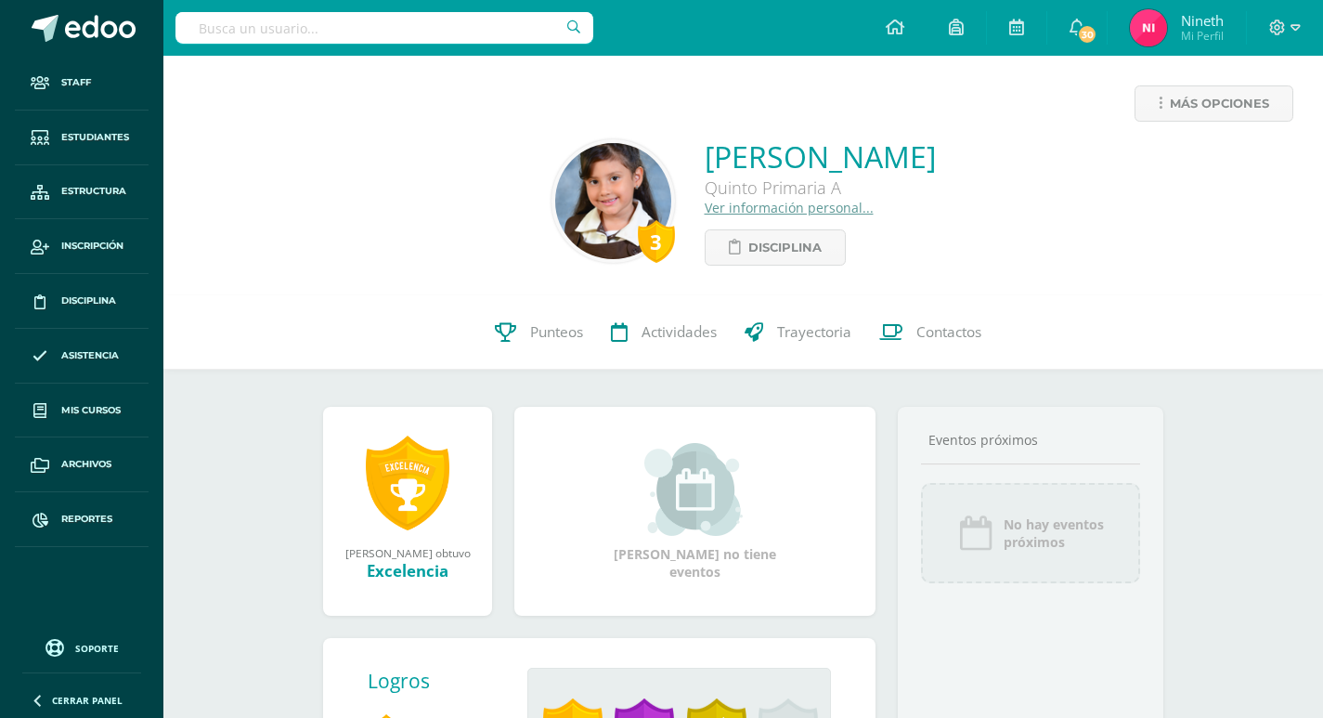
click at [483, 22] on input "text" at bounding box center [384, 28] width 418 height 32
click at [418, 21] on input "text" at bounding box center [384, 28] width 418 height 32
click at [337, 27] on input "text" at bounding box center [384, 28] width 418 height 32
click at [339, 26] on input "text" at bounding box center [384, 28] width 418 height 32
click at [339, 24] on input "text" at bounding box center [384, 28] width 418 height 32
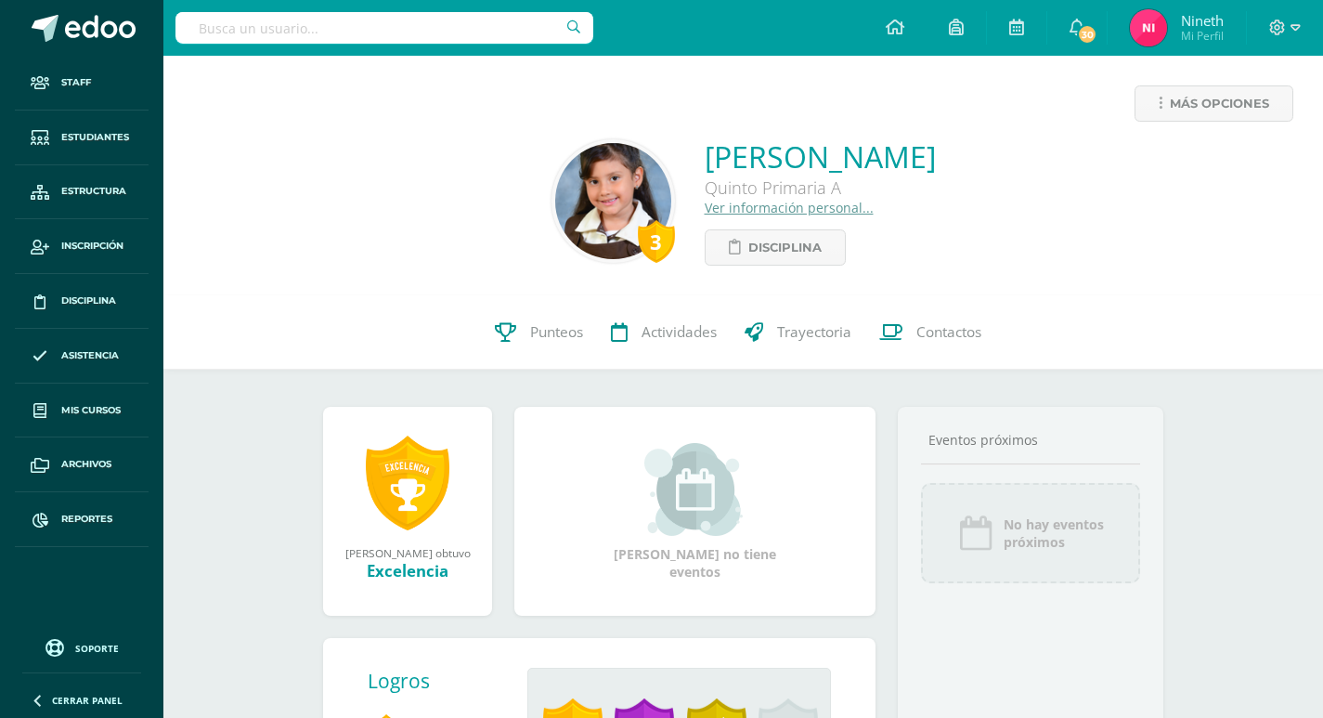
click at [344, 21] on input "text" at bounding box center [384, 28] width 418 height 32
drag, startPoint x: 339, startPoint y: 23, endPoint x: 276, endPoint y: 31, distance: 63.6
click at [277, 31] on input "text" at bounding box center [384, 28] width 418 height 32
click at [273, 32] on input "text" at bounding box center [384, 28] width 418 height 32
click at [267, 30] on input "text" at bounding box center [384, 28] width 418 height 32
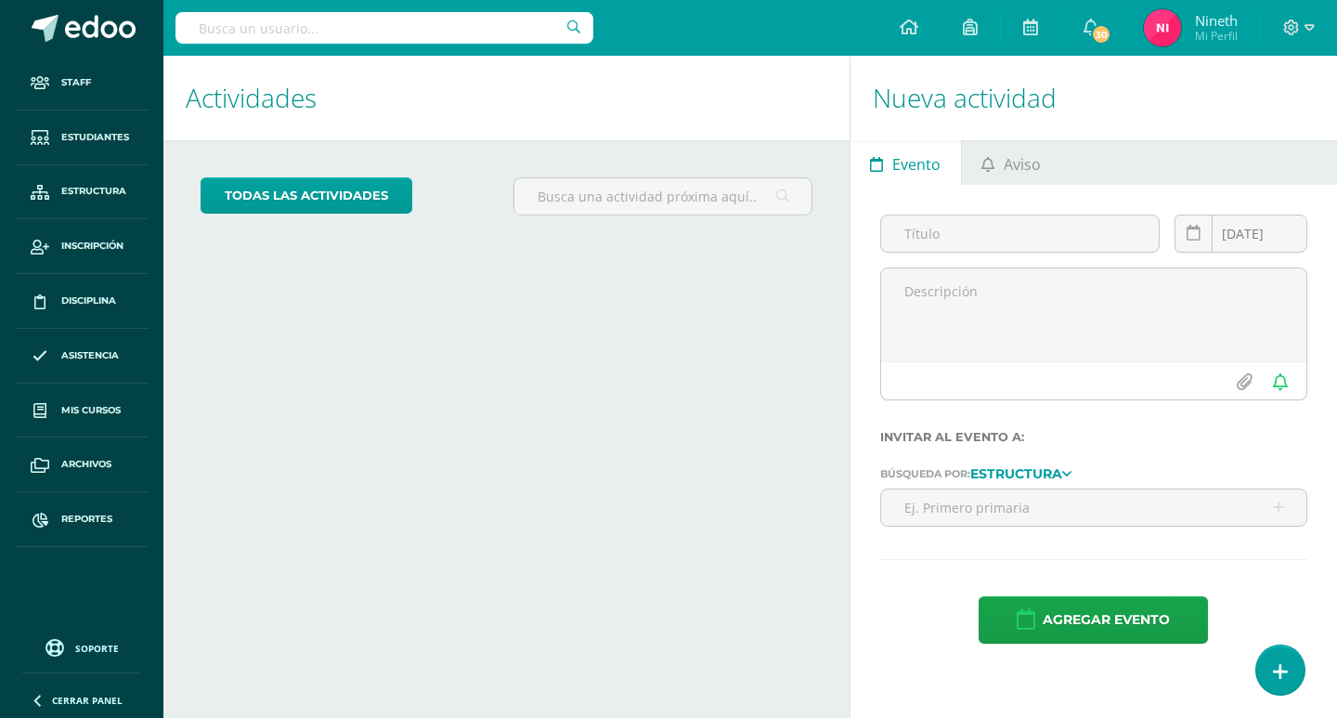
click at [324, 25] on input "text" at bounding box center [384, 28] width 418 height 32
type input "sofia maldonado"
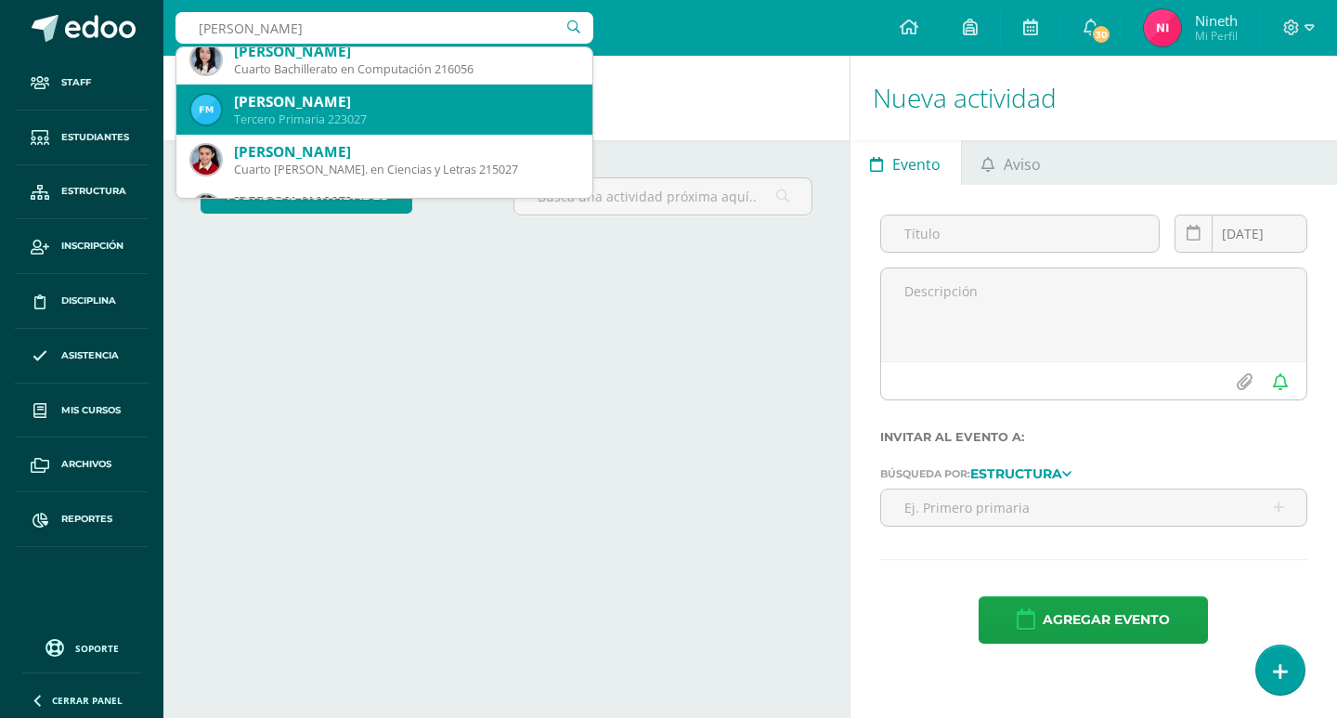
scroll to position [186, 0]
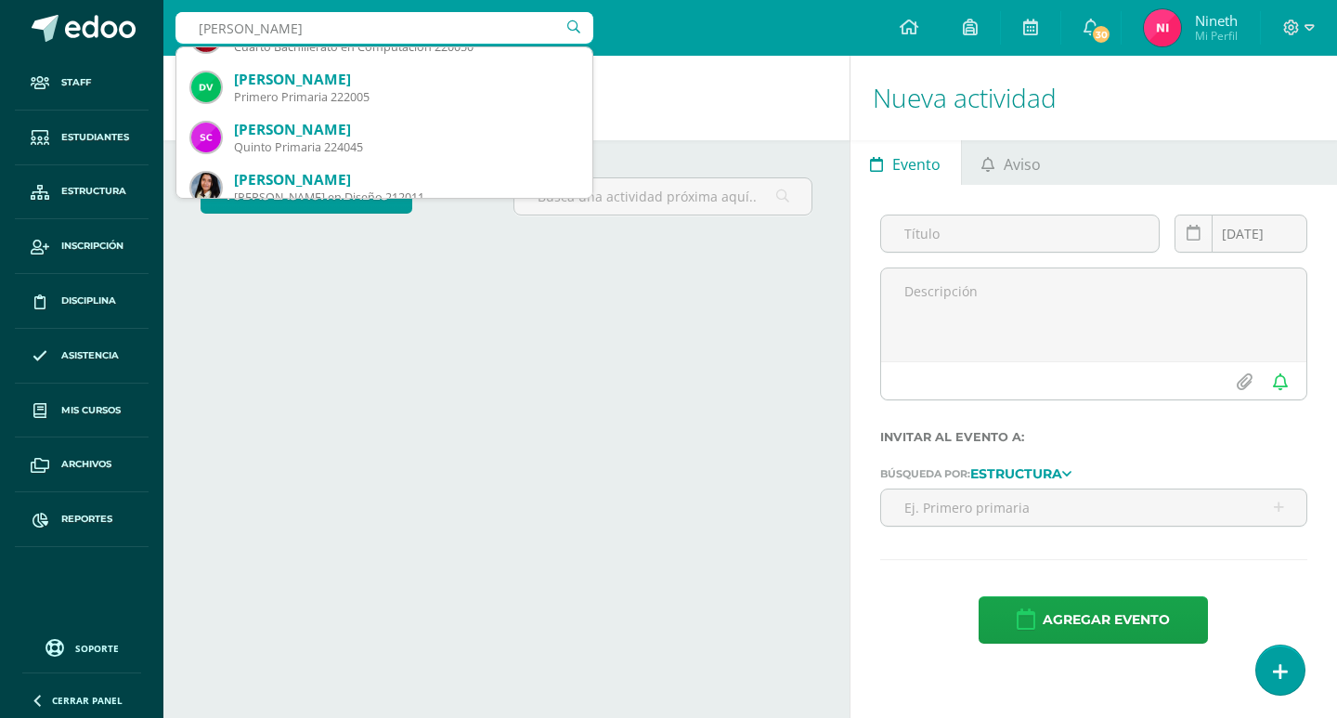
drag, startPoint x: 463, startPoint y: 18, endPoint x: 201, endPoint y: 4, distance: 262.2
click at [225, 5] on div "sofia maldonado sofia maldonado Paula Sofia Izaguirre García de Maldonado Tutor…" at bounding box center [384, 28] width 418 height 56
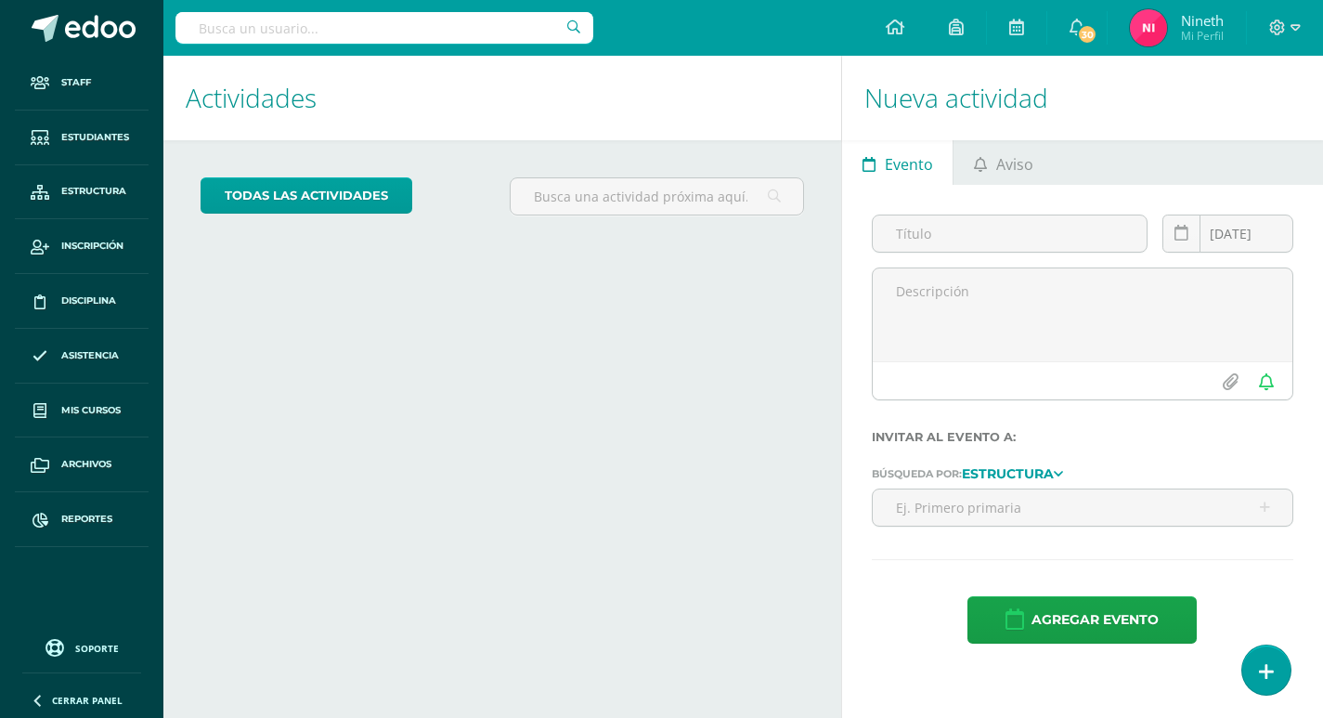
click at [430, 42] on input "text" at bounding box center [384, 28] width 418 height 32
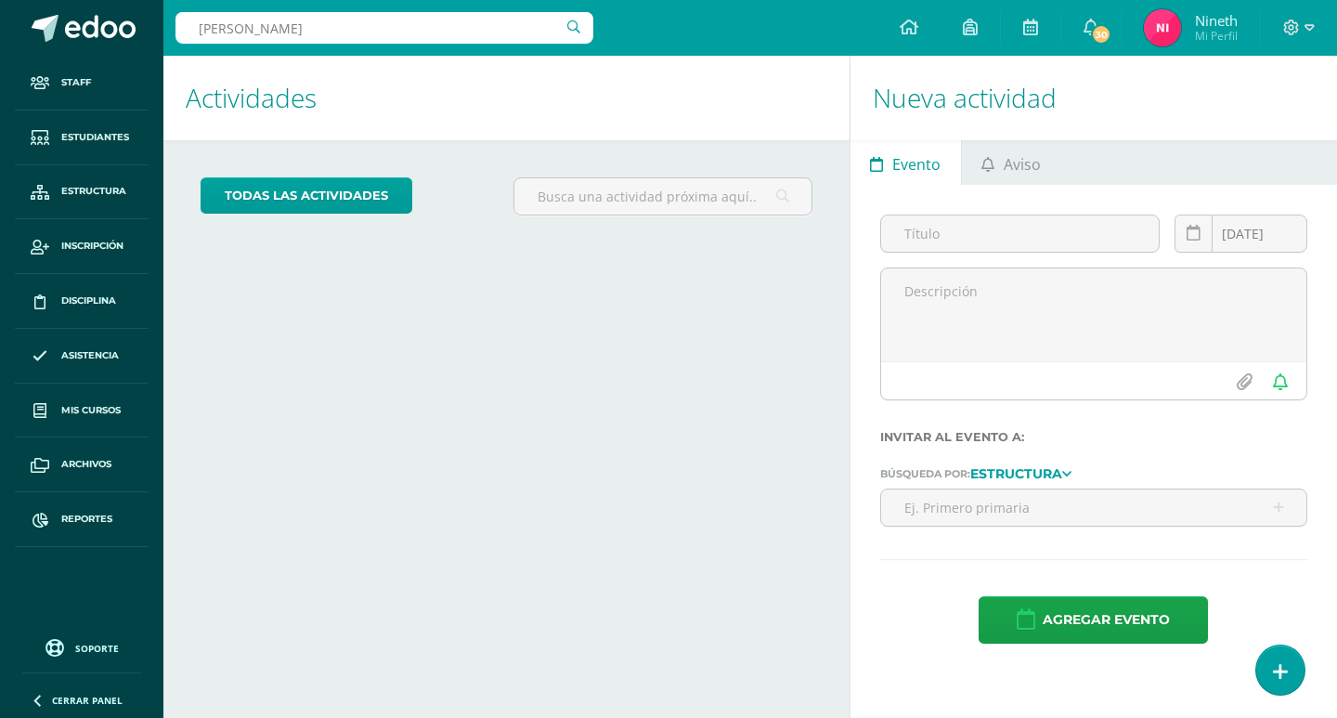
type input "rebeca izaguirre"
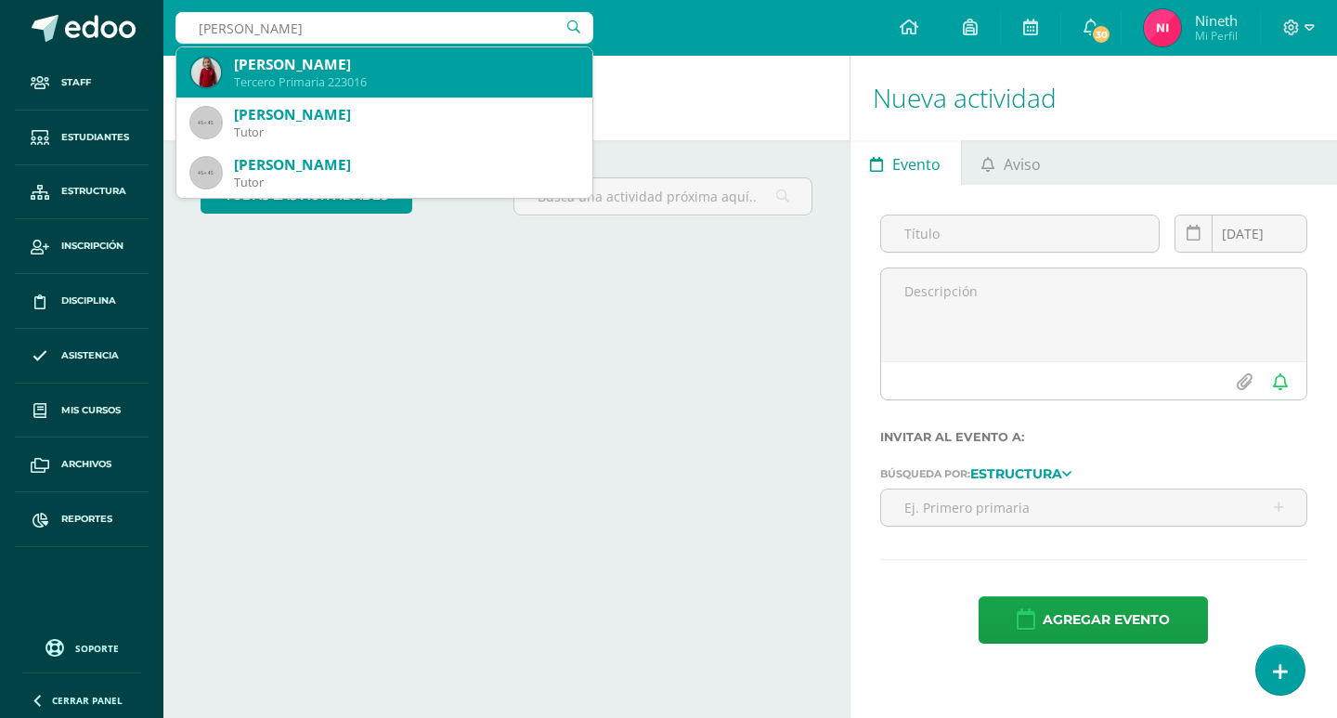
click at [418, 58] on div "Rebeca Ariana Izaguirre Aguirre" at bounding box center [405, 64] width 343 height 19
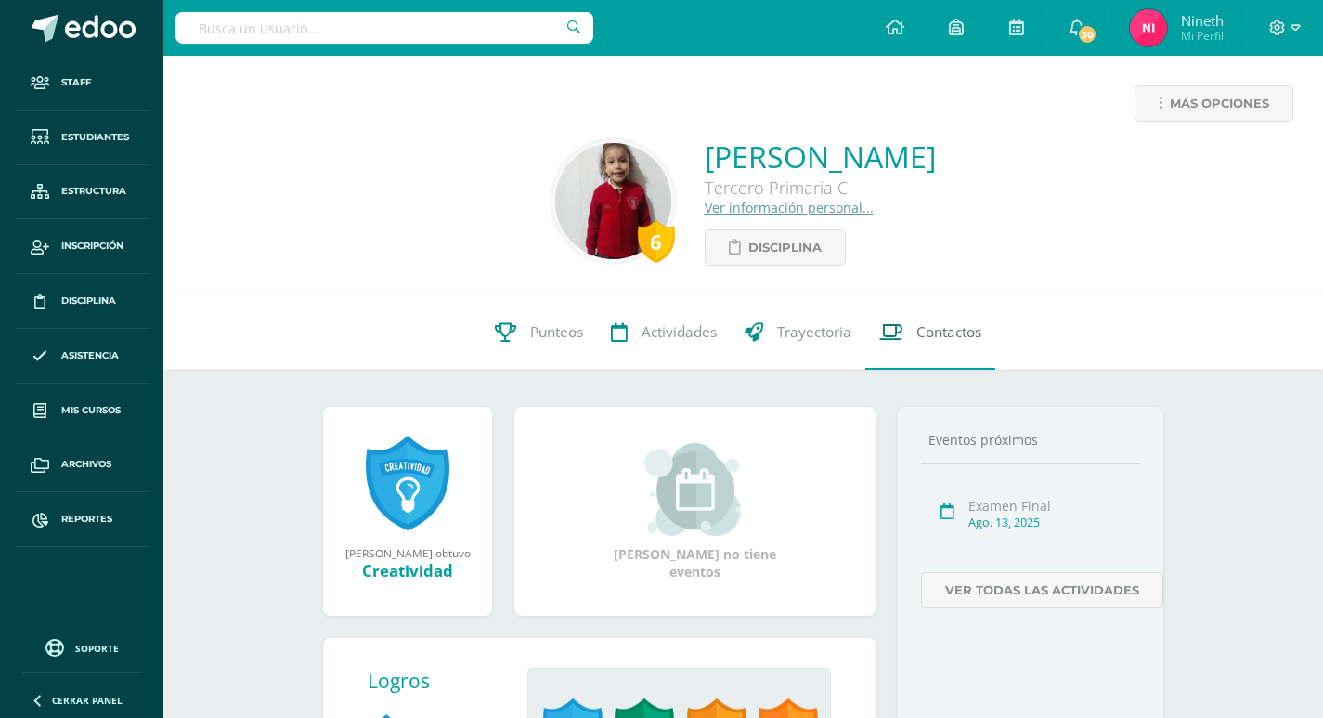
click at [950, 328] on span "Contactos" at bounding box center [948, 331] width 65 height 19
